Goal: Task Accomplishment & Management: Manage account settings

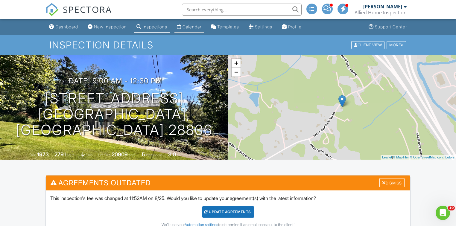
click at [193, 27] on div "Calendar" at bounding box center [191, 26] width 19 height 5
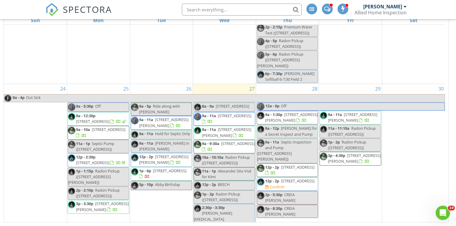
scroll to position [1072, 0]
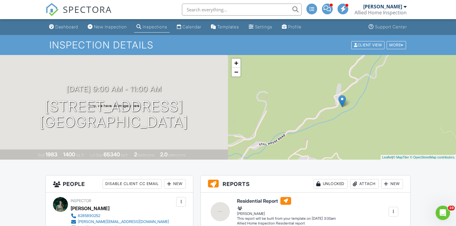
click at [201, 12] on input "text" at bounding box center [242, 10] width 120 height 12
click at [227, 13] on input "145 rabbit run" at bounding box center [242, 10] width 120 height 12
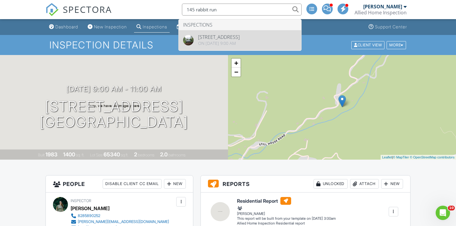
type input "145 rabbit run"
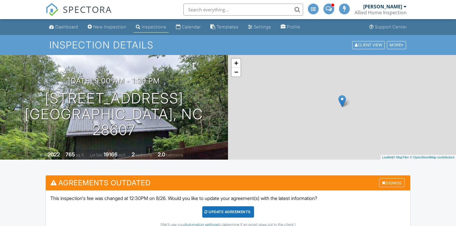
click at [312, 115] on div "+ − Leaflet | © MapTiler © OpenStreetMap contributors" at bounding box center [342, 107] width 228 height 105
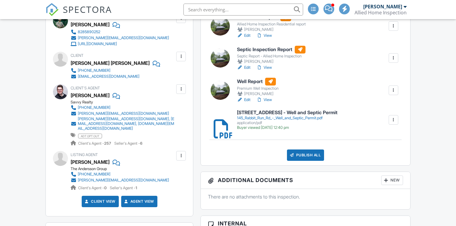
click at [310, 120] on div "145_Rabbit_Run_Rd_-_Well_and_Septic_Permit.pdf" at bounding box center [287, 118] width 101 height 5
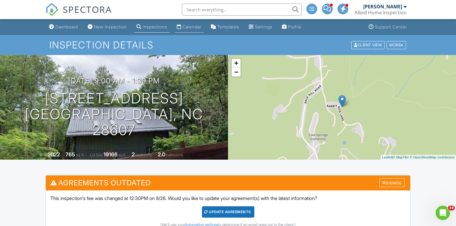
click at [197, 29] on div "Calendar" at bounding box center [191, 26] width 19 height 5
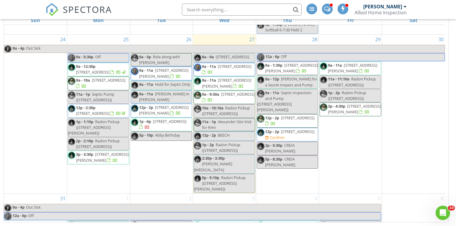
scroll to position [1123, 0]
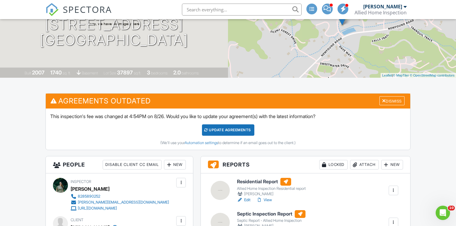
scroll to position [82, 0]
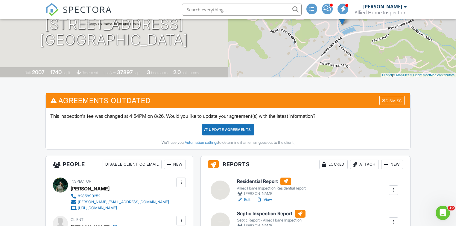
click at [245, 111] on div "This inspection's fee was changed at 4:54PM on 8/26. Would you like to update y…" at bounding box center [228, 128] width 364 height 41
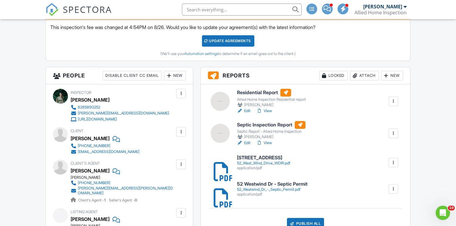
scroll to position [171, 0]
click at [265, 188] on div "52_Westwind_Dr_-_Septic_Permit.pdf" at bounding box center [272, 189] width 71 height 5
